Goal: Navigation & Orientation: Find specific page/section

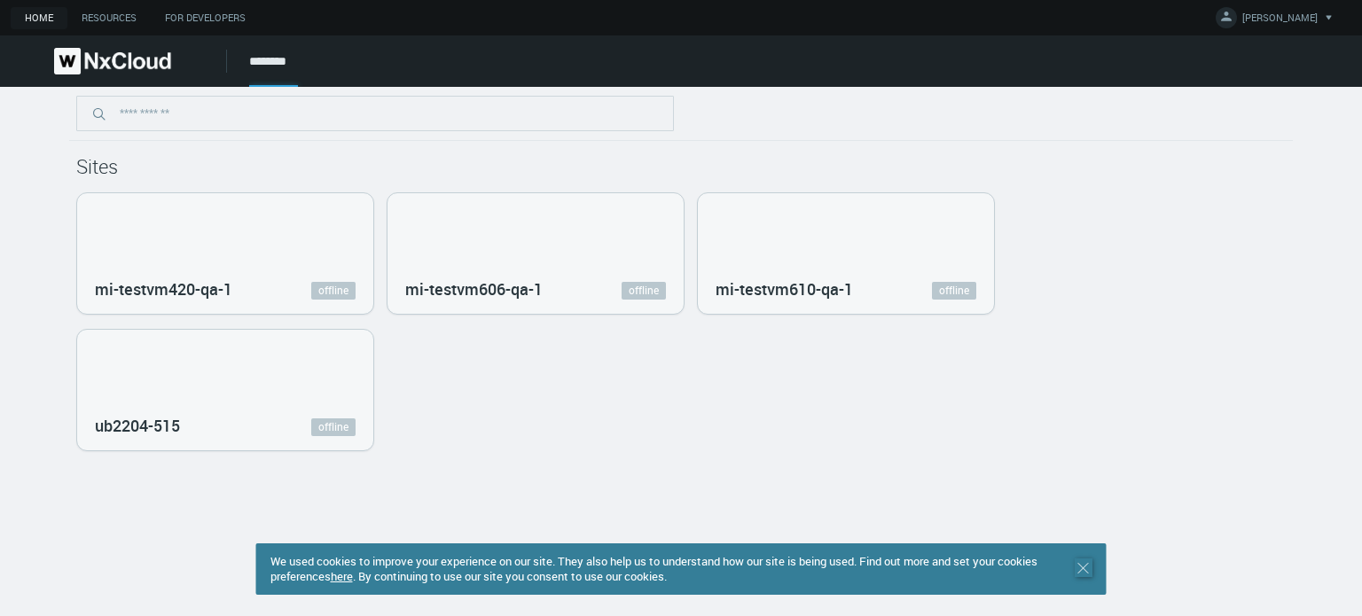
click at [1080, 568] on icon ".st0 { stroke : #698796; } Close" at bounding box center [1083, 568] width 18 height 18
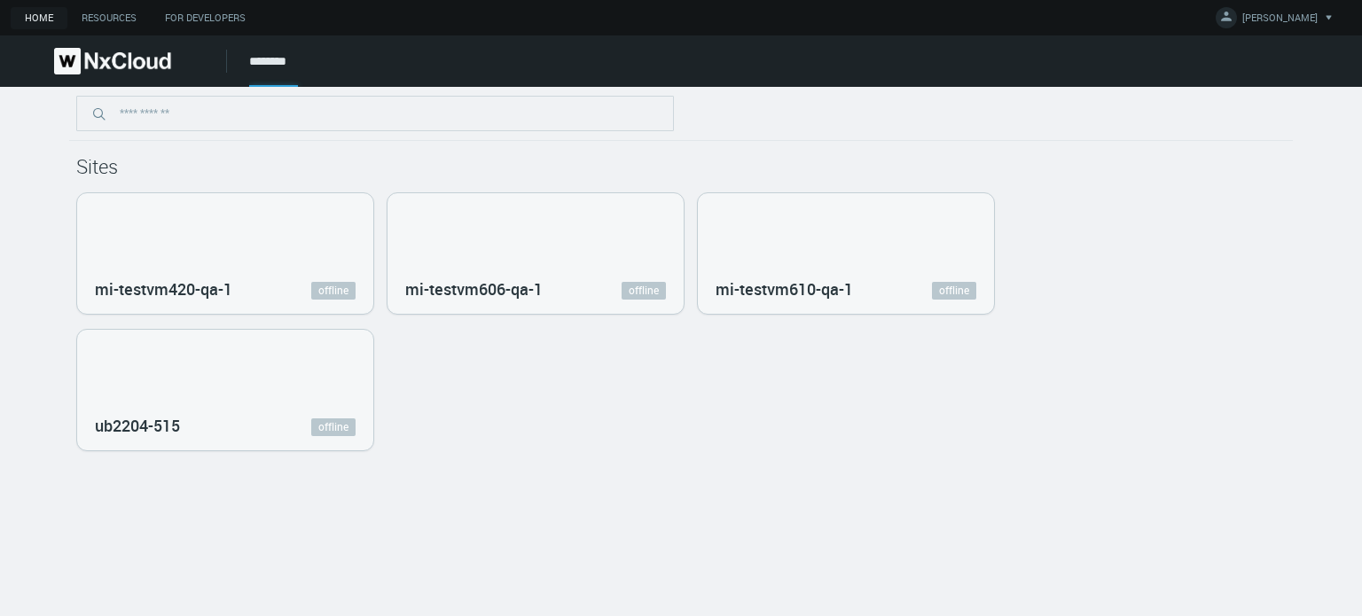
click at [828, 120] on div at bounding box center [680, 114] width 1223 height 54
